Goal: Transaction & Acquisition: Purchase product/service

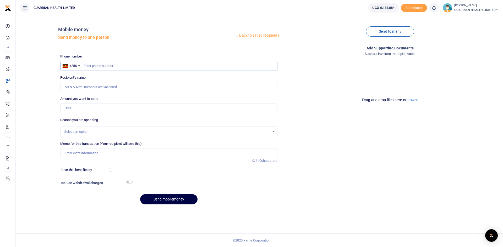
paste input "701427410"
click at [82, 65] on input "701427410" at bounding box center [168, 66] width 217 height 10
type input "701427410"
type input "[DEMOGRAPHIC_DATA][PERSON_NAME]"
click at [73, 108] on input "Amount you want to send" at bounding box center [168, 108] width 217 height 10
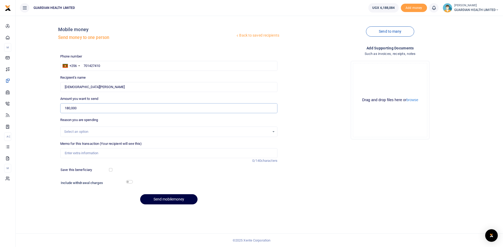
type input "180,000"
drag, startPoint x: 81, startPoint y: 153, endPoint x: 84, endPoint y: 144, distance: 9.8
click at [81, 153] on input "Memo for this transaction (Your recipient will see this)" at bounding box center [168, 153] width 217 height 10
click at [85, 132] on div "Select an option" at bounding box center [166, 131] width 205 height 5
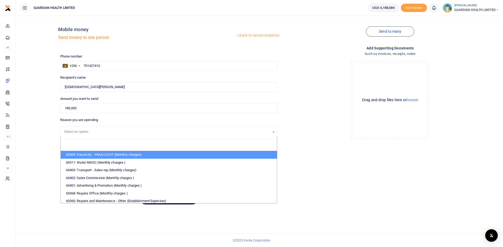
click at [90, 133] on div "Select an option" at bounding box center [166, 131] width 205 height 5
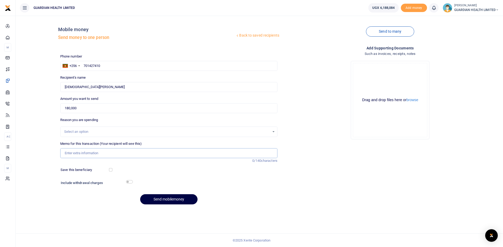
click at [105, 154] on input "Memo for this transaction (Your recipient will see this)" at bounding box center [168, 153] width 217 height 10
paste input "Mbarara Resolution Registration"
click at [123, 153] on input "Mbarara Resolution Registration" at bounding box center [168, 153] width 217 height 10
click at [78, 154] on input "Mbarara Resolution Registration" at bounding box center [168, 153] width 217 height 10
type input "Mbarara 2 Resolution Registration"
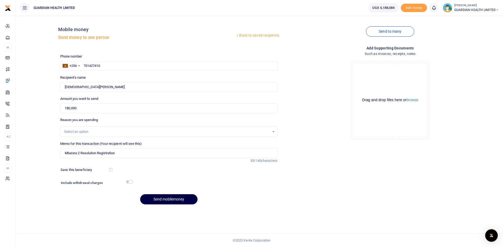
click at [77, 128] on div "Select an option" at bounding box center [168, 132] width 217 height 10
click at [93, 132] on div "Select an option" at bounding box center [166, 131] width 205 height 5
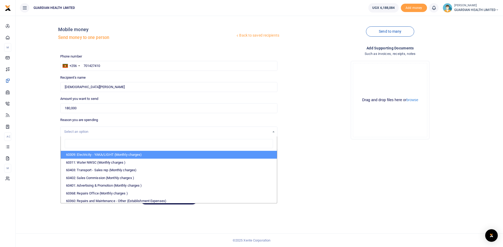
click at [78, 143] on input "search" at bounding box center [169, 143] width 208 height 9
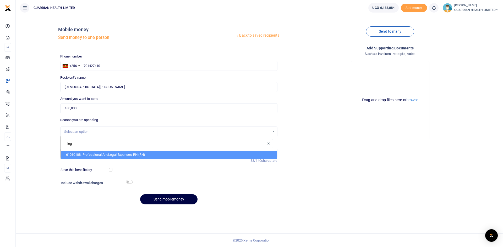
type input "lega"
drag, startPoint x: 65, startPoint y: 145, endPoint x: 44, endPoint y: 146, distance: 21.2
click at [44, 146] on div "Back to saved recipients Mobile money Send money to one person Send to many Pho…" at bounding box center [259, 114] width 483 height 189
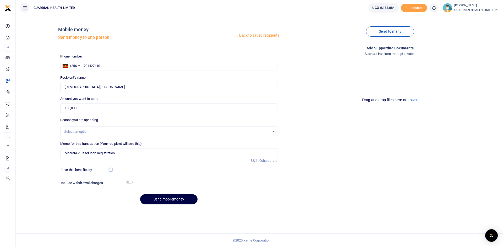
click at [109, 168] on input "checkbox" at bounding box center [110, 169] width 3 height 3
checkbox input "true"
click at [127, 180] on input "checkbox" at bounding box center [129, 181] width 7 height 3
checkbox input "true"
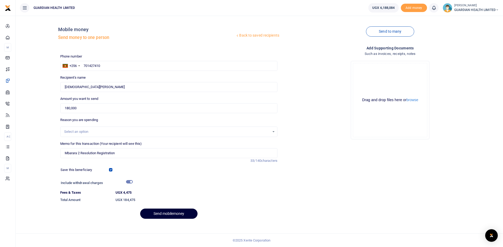
click at [168, 213] on button "Send mobilemoney" at bounding box center [168, 214] width 57 height 10
click at [83, 65] on input "701427410" at bounding box center [168, 66] width 217 height 10
drag, startPoint x: 82, startPoint y: 65, endPoint x: 140, endPoint y: 62, distance: 57.1
click at [140, 62] on input "701427410" at bounding box center [168, 66] width 217 height 10
type input "701427410"
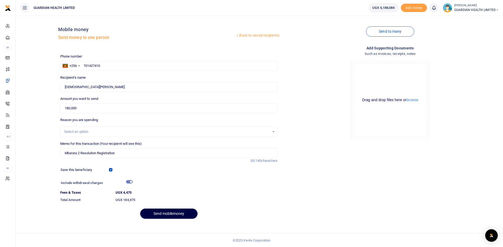
click at [93, 130] on div "Select an option" at bounding box center [166, 131] width 205 height 5
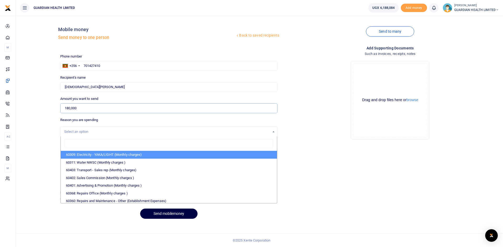
click at [84, 108] on input "180,000" at bounding box center [168, 108] width 217 height 10
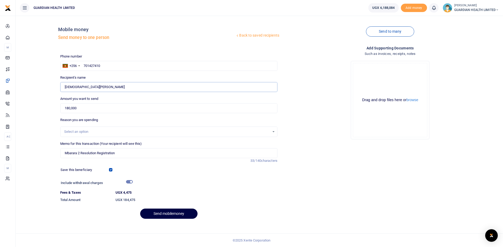
click at [96, 85] on input "Found" at bounding box center [168, 87] width 217 height 10
click at [138, 155] on input "Mbarara 2 Resolution Registration" at bounding box center [168, 153] width 217 height 10
click at [105, 85] on input "Found" at bounding box center [168, 87] width 217 height 10
click at [111, 99] on div "Amount you want to send 180,000 Amount is required." at bounding box center [168, 104] width 217 height 17
click at [163, 216] on button "Send mobilemoney" at bounding box center [168, 214] width 57 height 10
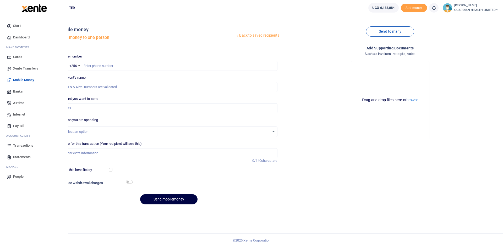
click at [28, 146] on span "Transactions" at bounding box center [23, 145] width 20 height 5
